Goal: Find specific page/section: Find specific page/section

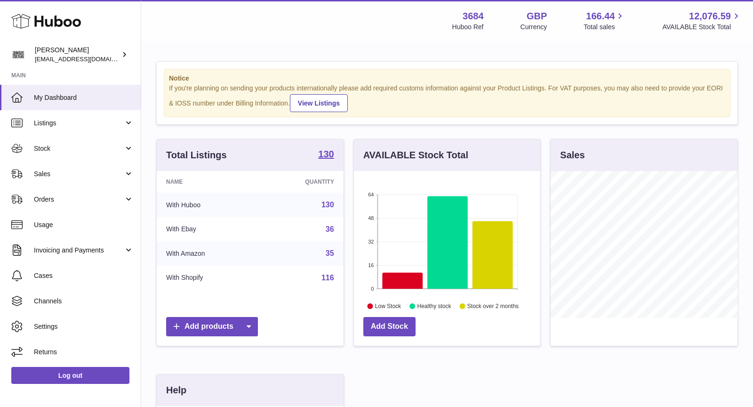
scroll to position [146, 187]
click at [55, 176] on span "Sales" at bounding box center [79, 173] width 90 height 9
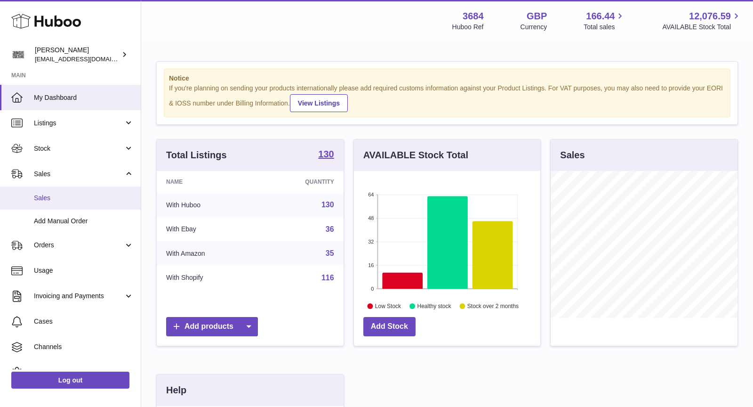
click at [60, 192] on link "Sales" at bounding box center [70, 197] width 141 height 23
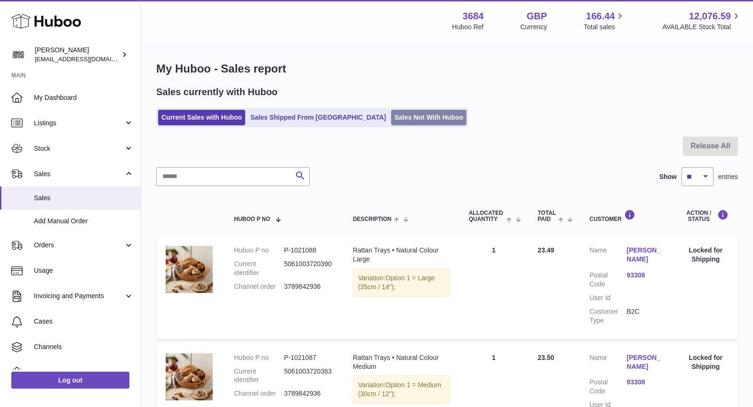
click at [391, 115] on link "Sales Not With Huboo" at bounding box center [428, 118] width 75 height 16
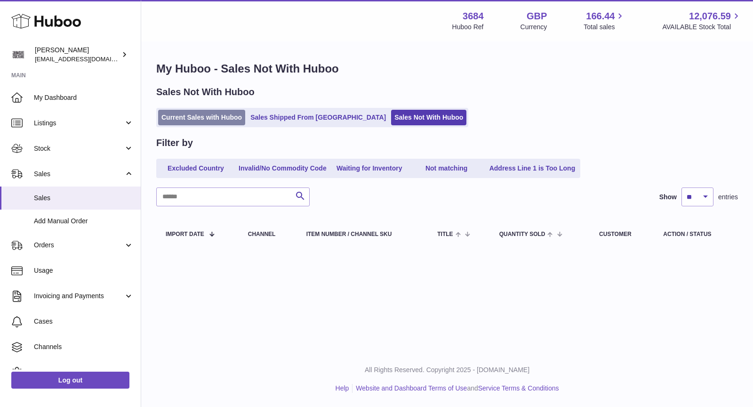
click at [202, 119] on link "Current Sales with Huboo" at bounding box center [201, 118] width 87 height 16
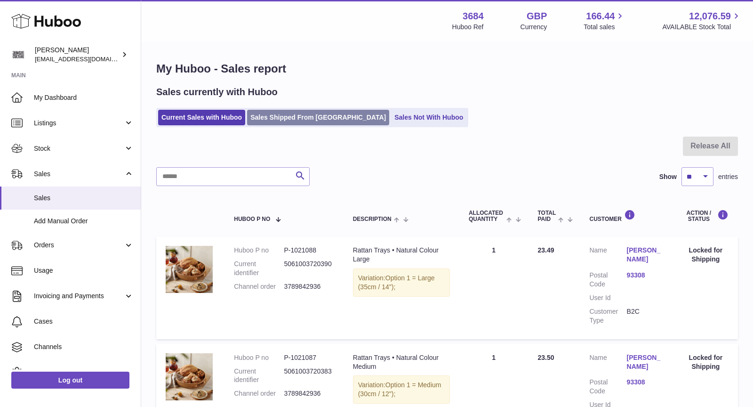
click at [293, 118] on link "Sales Shipped From Huboo" at bounding box center [318, 118] width 142 height 16
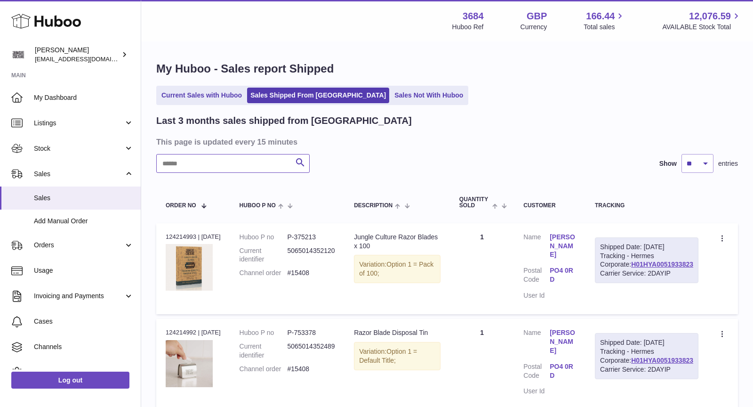
click at [237, 164] on input "text" at bounding box center [232, 163] width 153 height 19
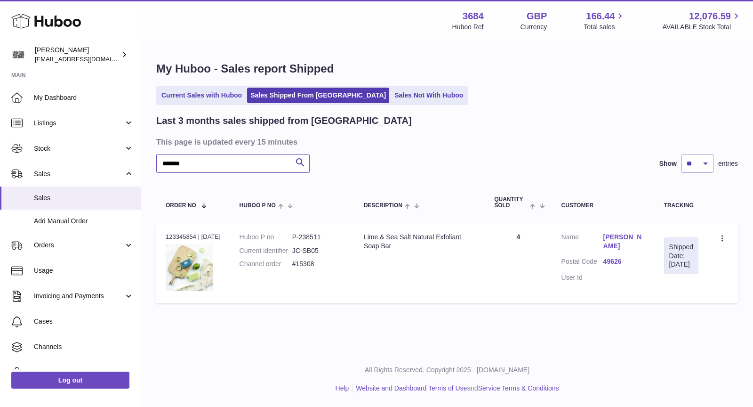
type input "*******"
